Goal: Navigation & Orientation: Find specific page/section

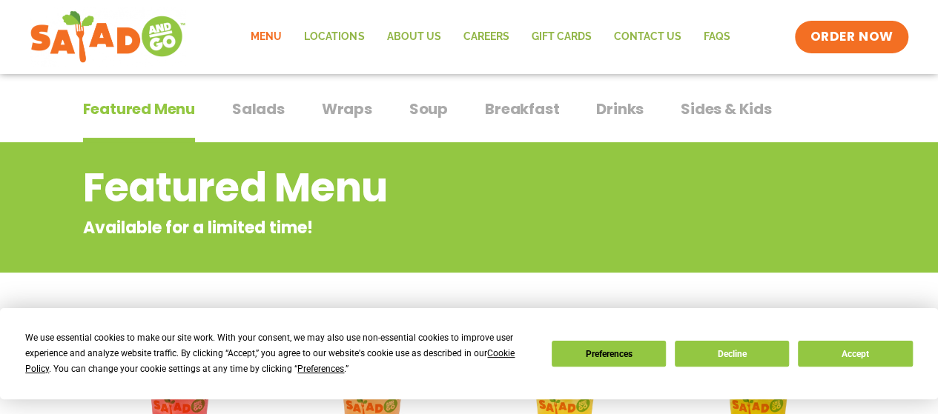
scroll to position [148, 0]
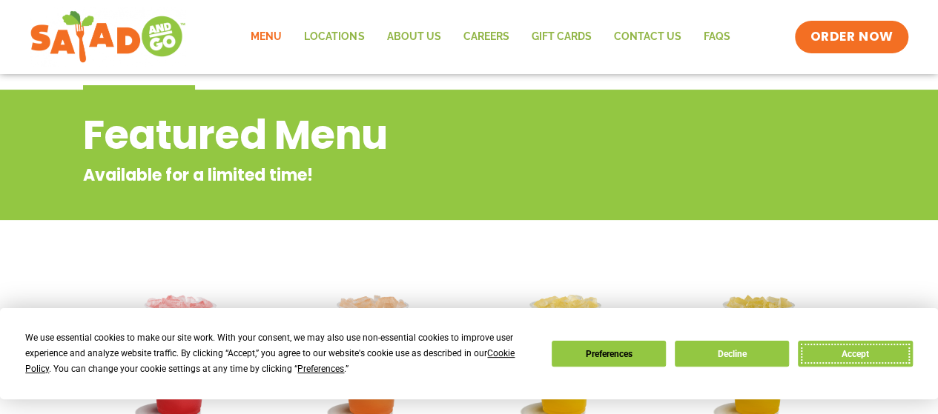
click at [832, 357] on button "Accept" at bounding box center [855, 354] width 114 height 26
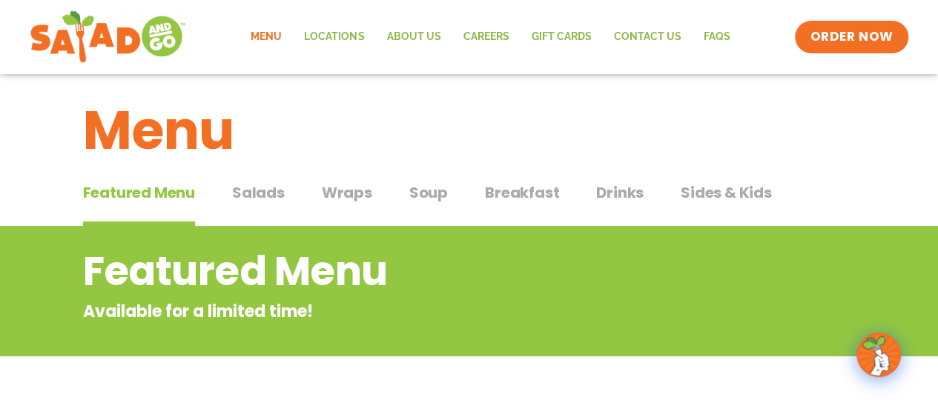
scroll to position [0, 0]
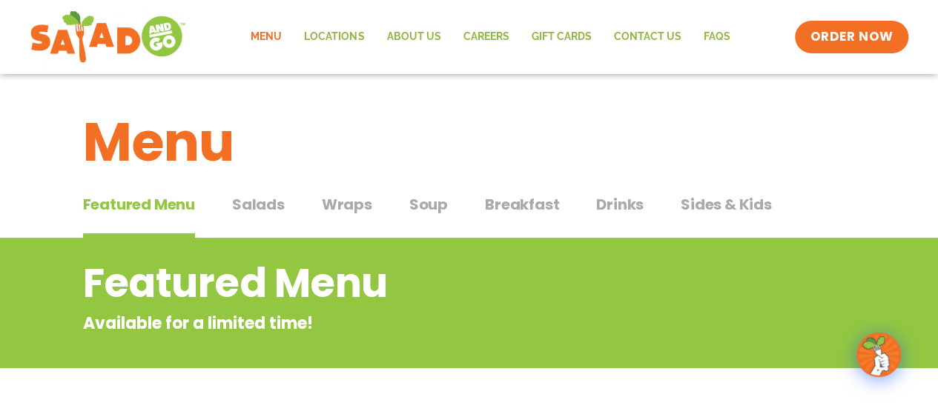
click at [277, 199] on span "Salads" at bounding box center [258, 204] width 53 height 22
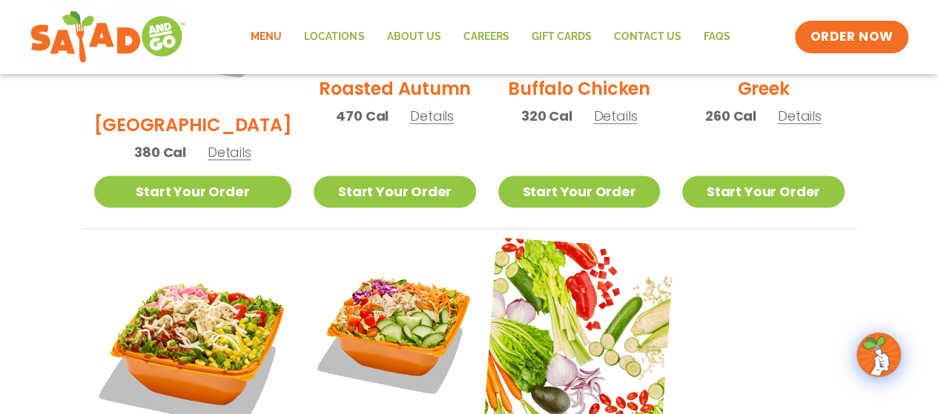
scroll to position [1186, 0]
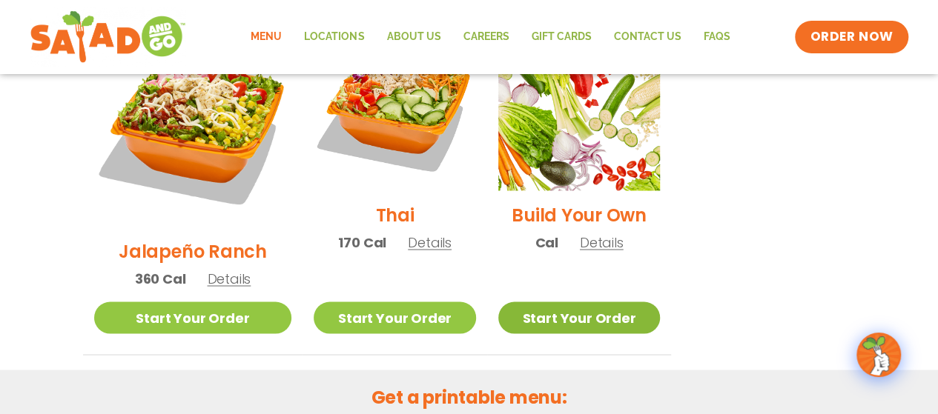
click at [599, 302] on link "Start Your Order" at bounding box center [579, 318] width 162 height 32
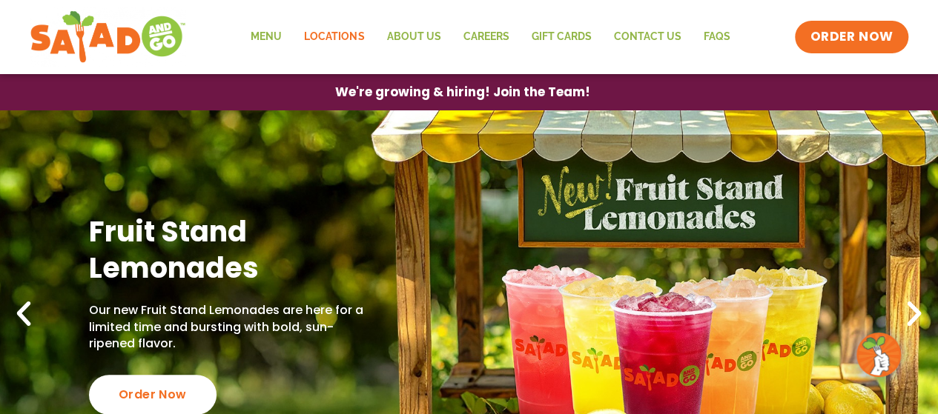
click at [320, 33] on link "Locations" at bounding box center [334, 37] width 82 height 34
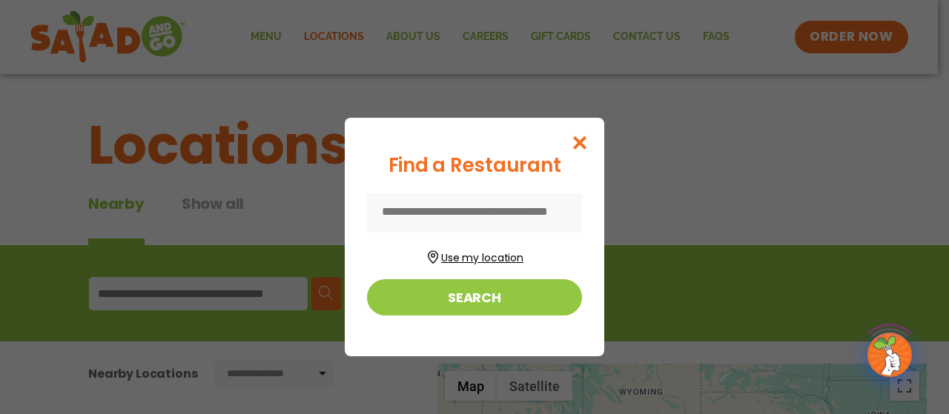
click at [500, 253] on button "Use my location" at bounding box center [474, 256] width 215 height 20
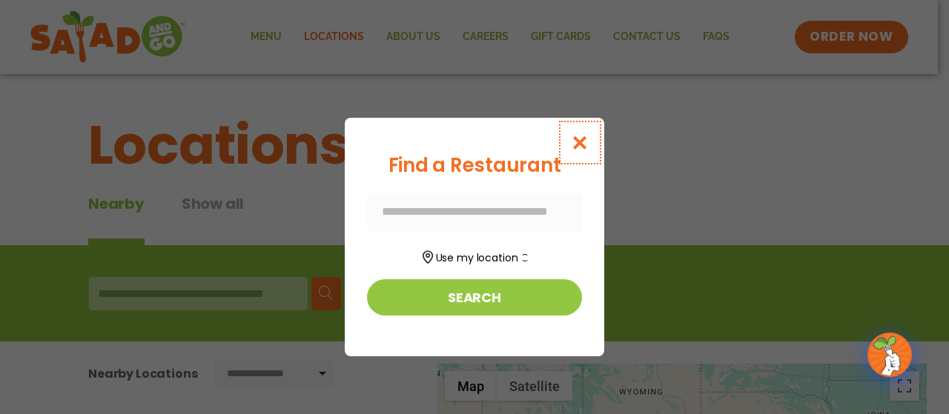
drag, startPoint x: 580, startPoint y: 143, endPoint x: 382, endPoint y: 130, distance: 198.4
click at [580, 143] on icon "Close modal" at bounding box center [580, 143] width 19 height 16
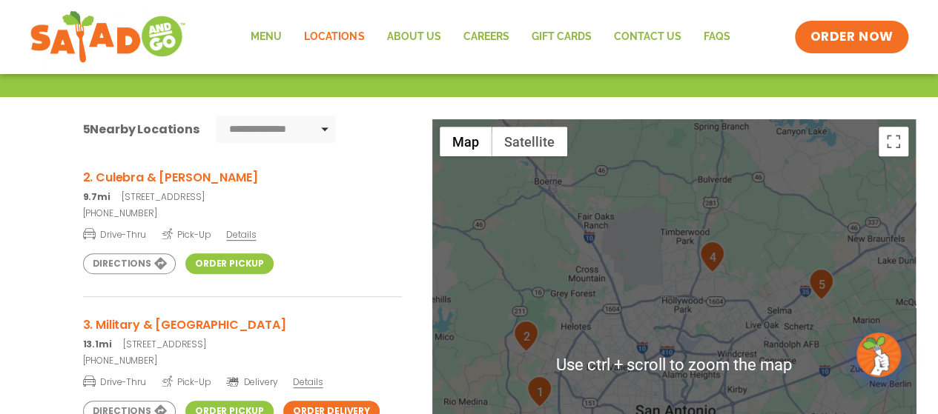
scroll to position [296, 0]
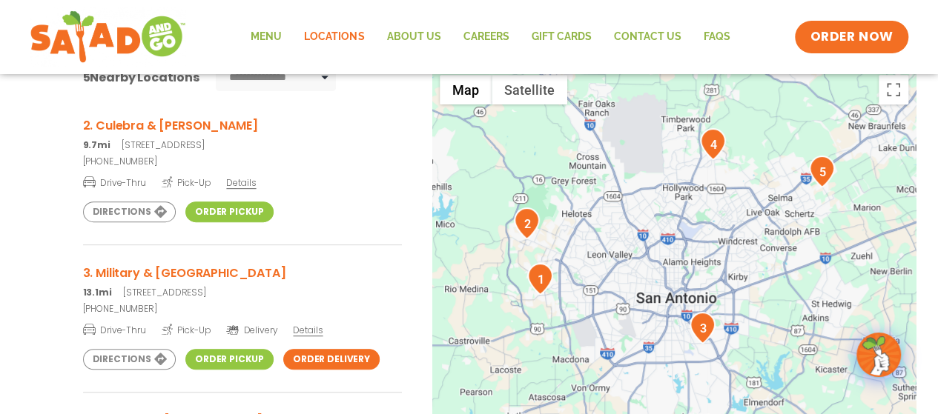
drag, startPoint x: 606, startPoint y: 357, endPoint x: 606, endPoint y: 284, distance: 72.6
click at [606, 284] on div at bounding box center [674, 312] width 484 height 491
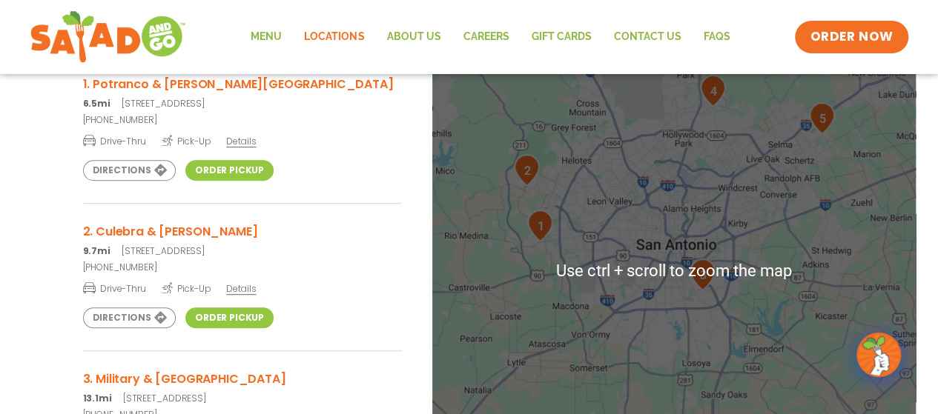
scroll to position [191, 0]
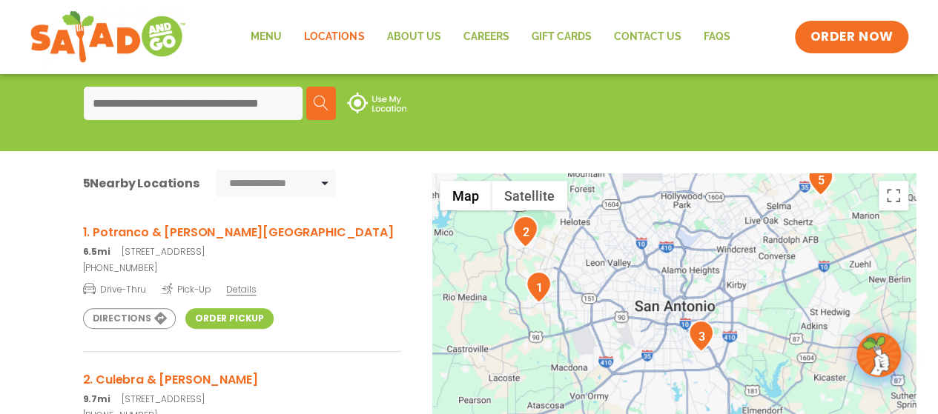
drag, startPoint x: 620, startPoint y: 325, endPoint x: 618, endPoint y: 272, distance: 53.4
click at [618, 272] on div at bounding box center [674, 418] width 484 height 491
click at [461, 110] on div "Search Use My Location" at bounding box center [469, 103] width 771 height 33
